Goal: Information Seeking & Learning: Learn about a topic

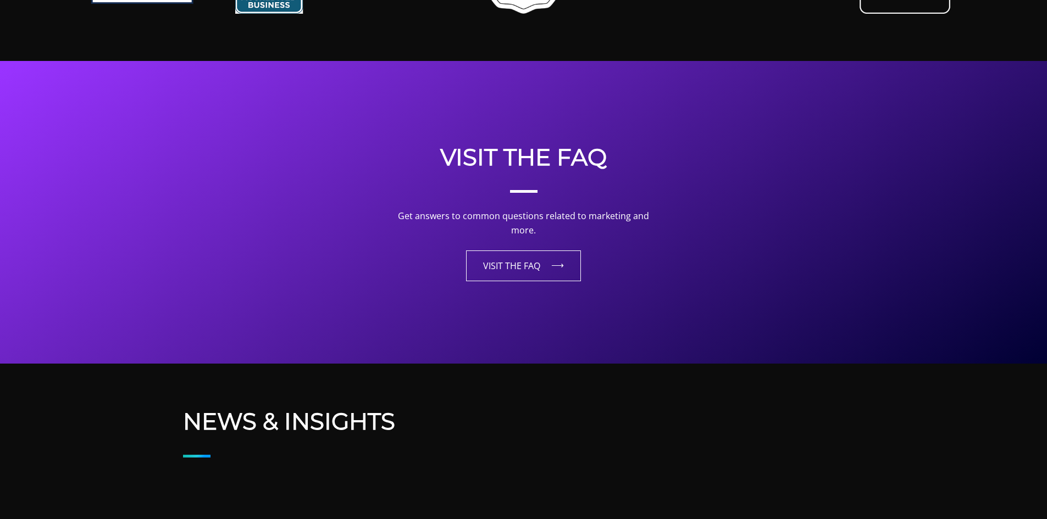
scroll to position [2363, 0]
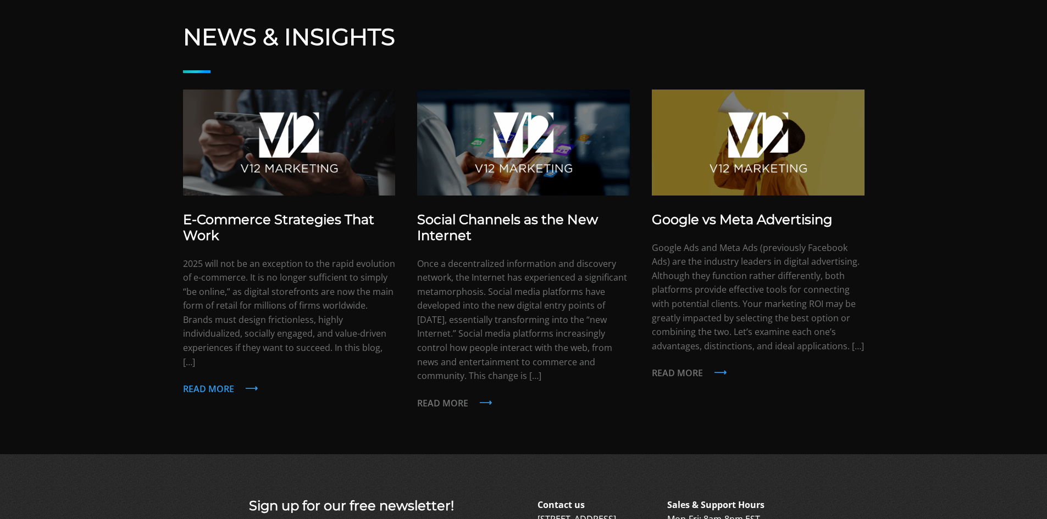
click at [216, 383] on p "Read more" at bounding box center [289, 390] width 213 height 14
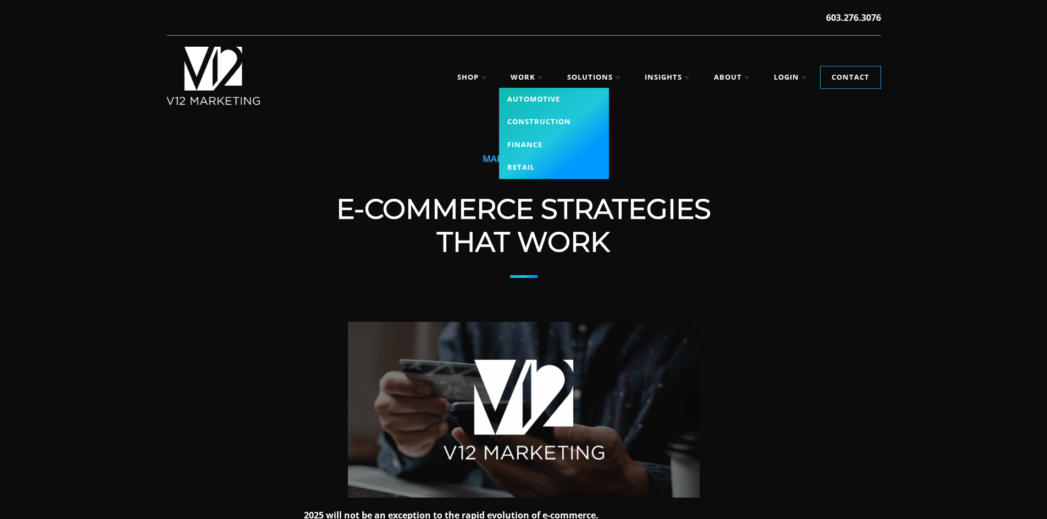
click at [520, 95] on link "Automotive" at bounding box center [554, 99] width 110 height 23
